Goal: Find contact information: Find contact information

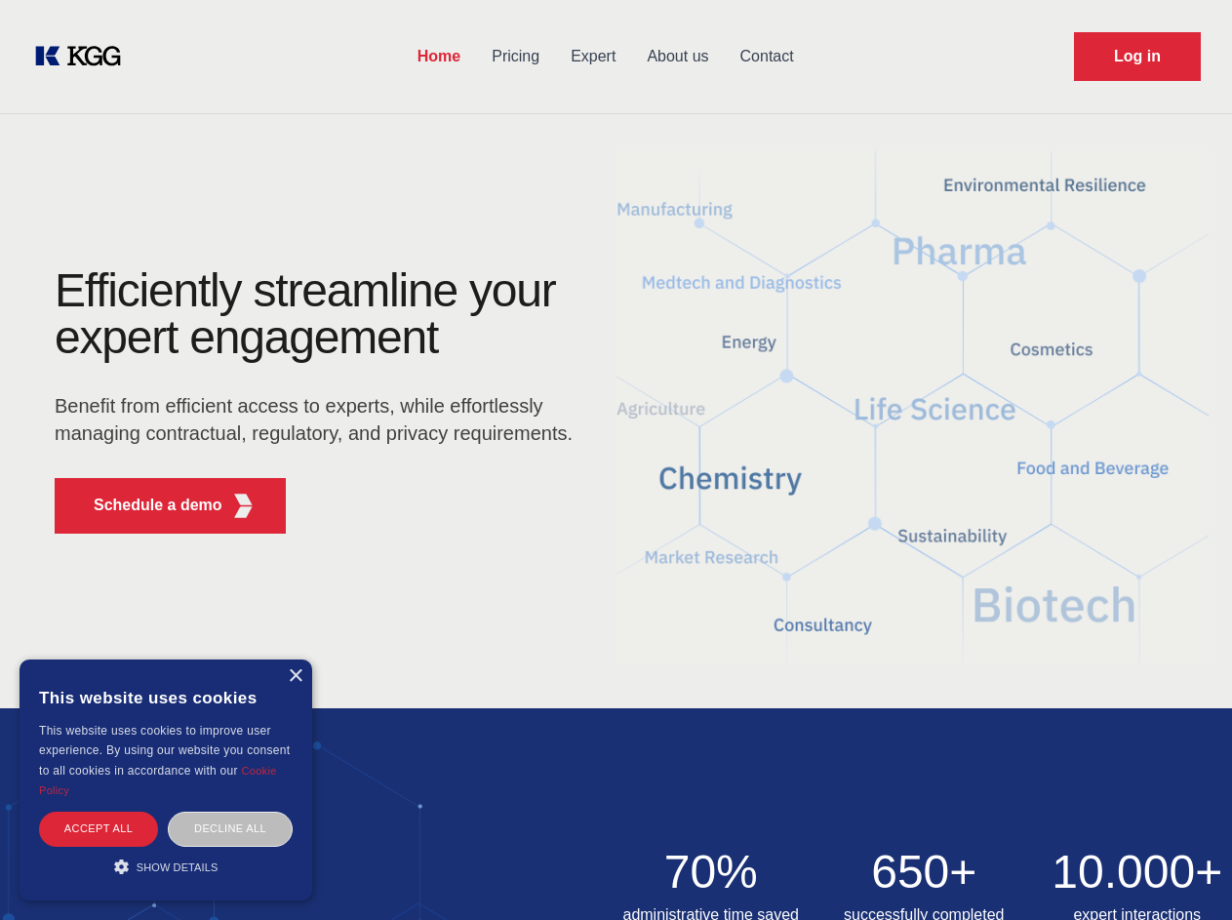
click at [615, 459] on div "Efficiently streamline your expert engagement Benefit from efficient access to …" at bounding box center [319, 408] width 593 height 282
click at [146, 505] on p "Schedule a demo" at bounding box center [158, 504] width 129 height 23
click at [294, 676] on div "× This website uses cookies This website uses cookies to improve user experienc…" at bounding box center [166, 779] width 293 height 241
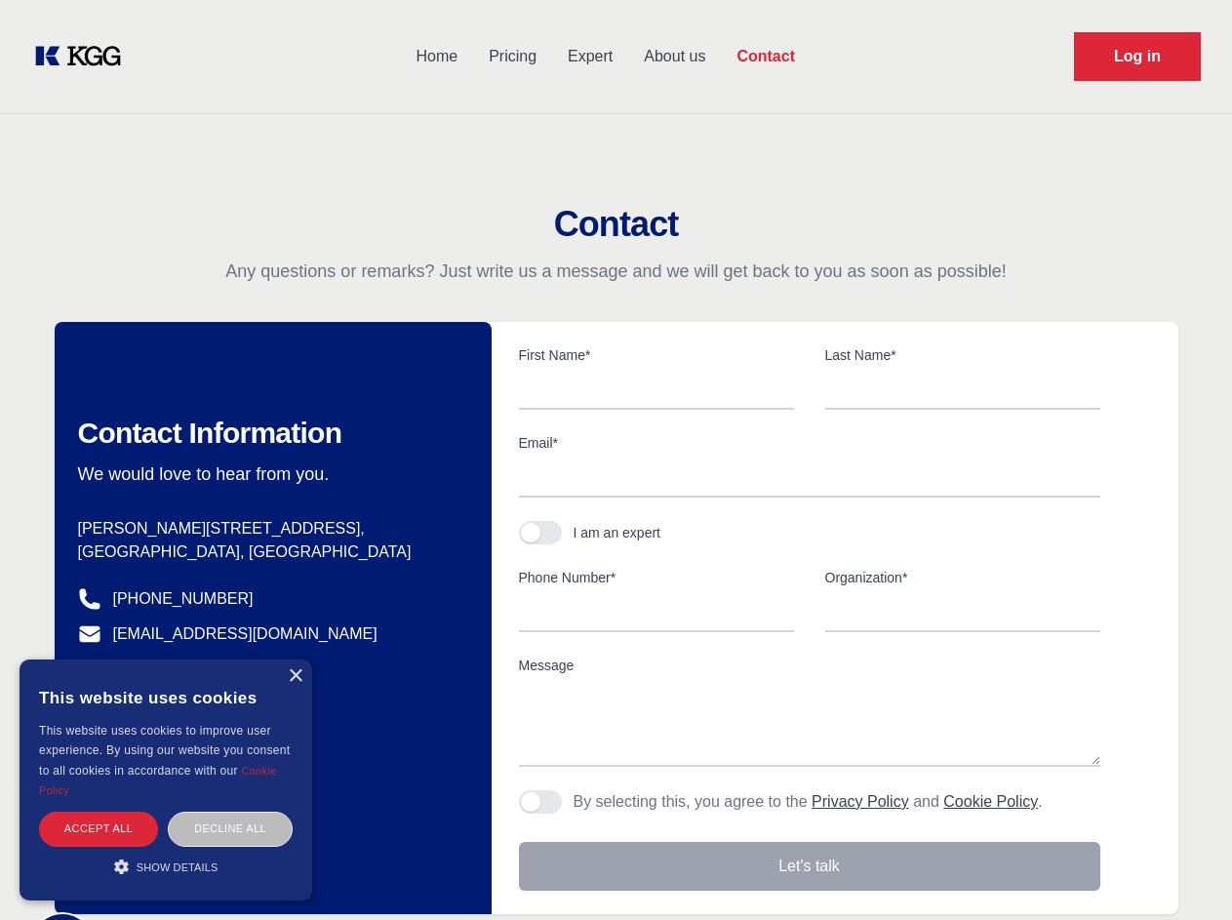
click at [98, 828] on div "Accept all" at bounding box center [98, 828] width 119 height 34
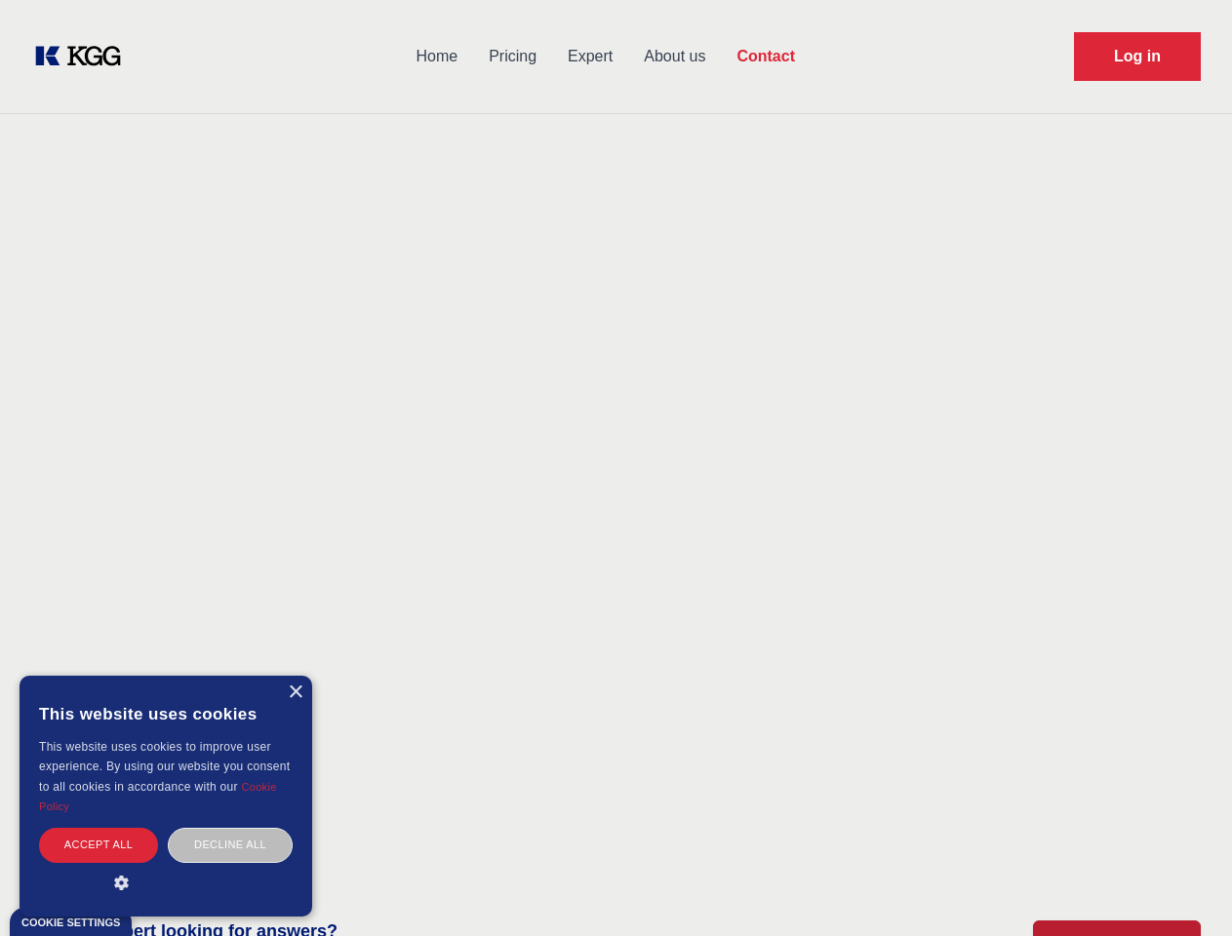
click at [230, 828] on div "Decline all" at bounding box center [230, 845] width 125 height 34
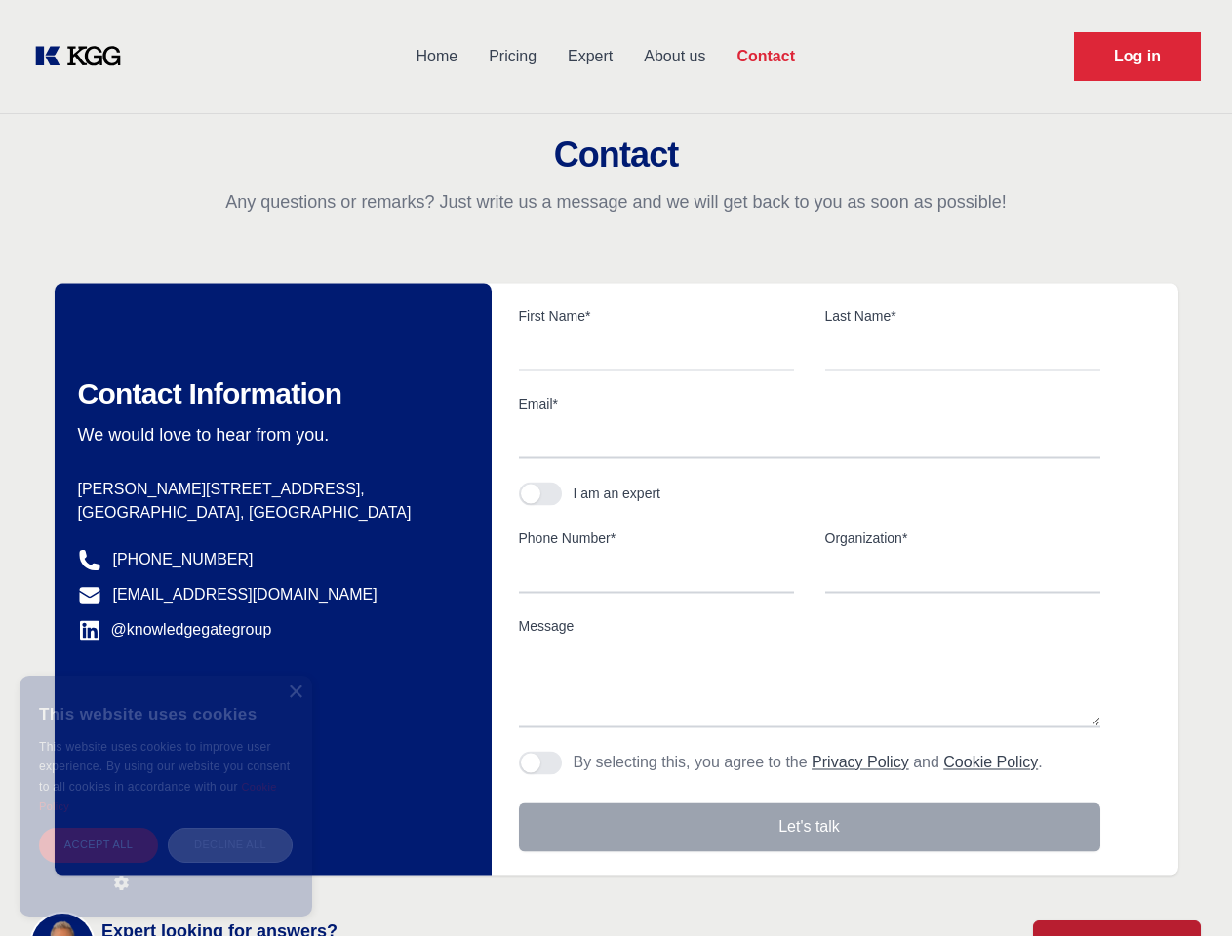
click at [166, 866] on main "Contact Any questions or remarks? Just write us a message and we will get back …" at bounding box center [616, 507] width 1232 height 1015
